Goal: Information Seeking & Learning: Learn about a topic

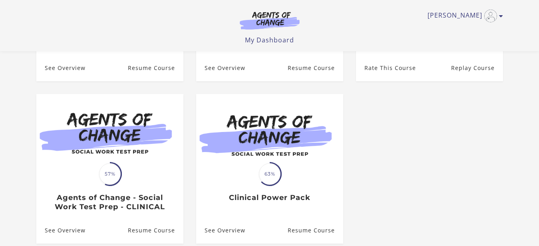
scroll to position [72, 0]
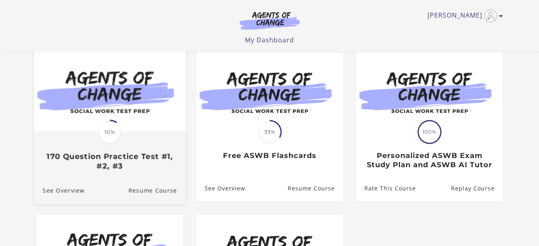
click at [90, 160] on h3 "170 Question Practice Test #1, #2, #3" at bounding box center [109, 161] width 134 height 18
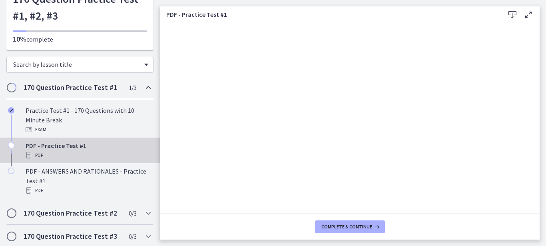
scroll to position [96, 0]
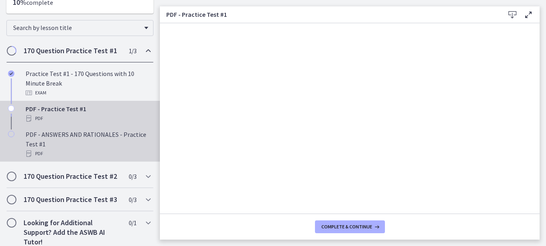
click at [77, 138] on div "PDF - ANSWERS AND RATIONALES - Practice Test #1 PDF" at bounding box center [88, 143] width 125 height 29
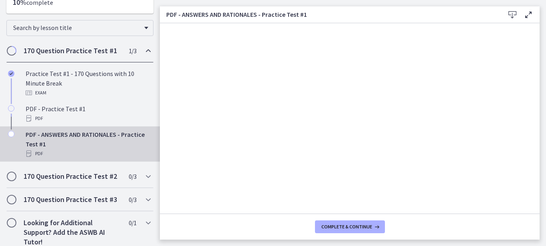
click at [529, 14] on icon at bounding box center [528, 15] width 10 height 10
